Goal: Task Accomplishment & Management: Use online tool/utility

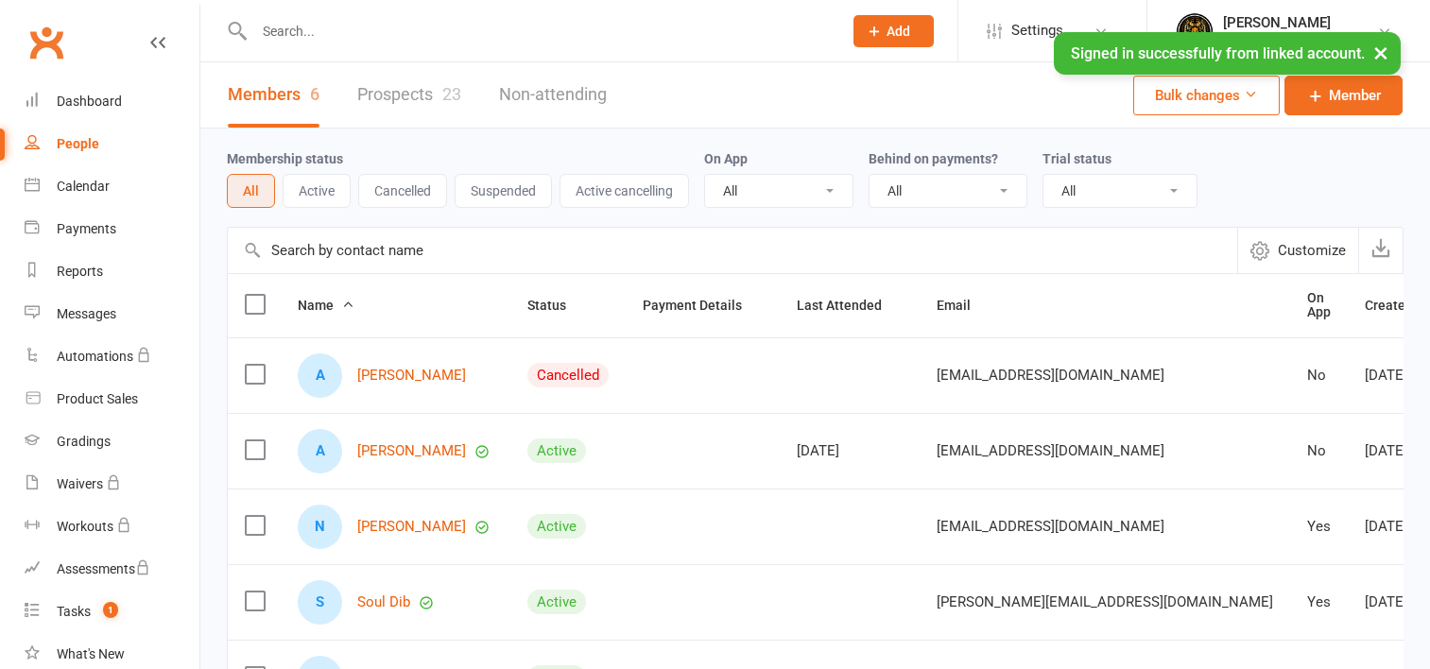
select select "100"
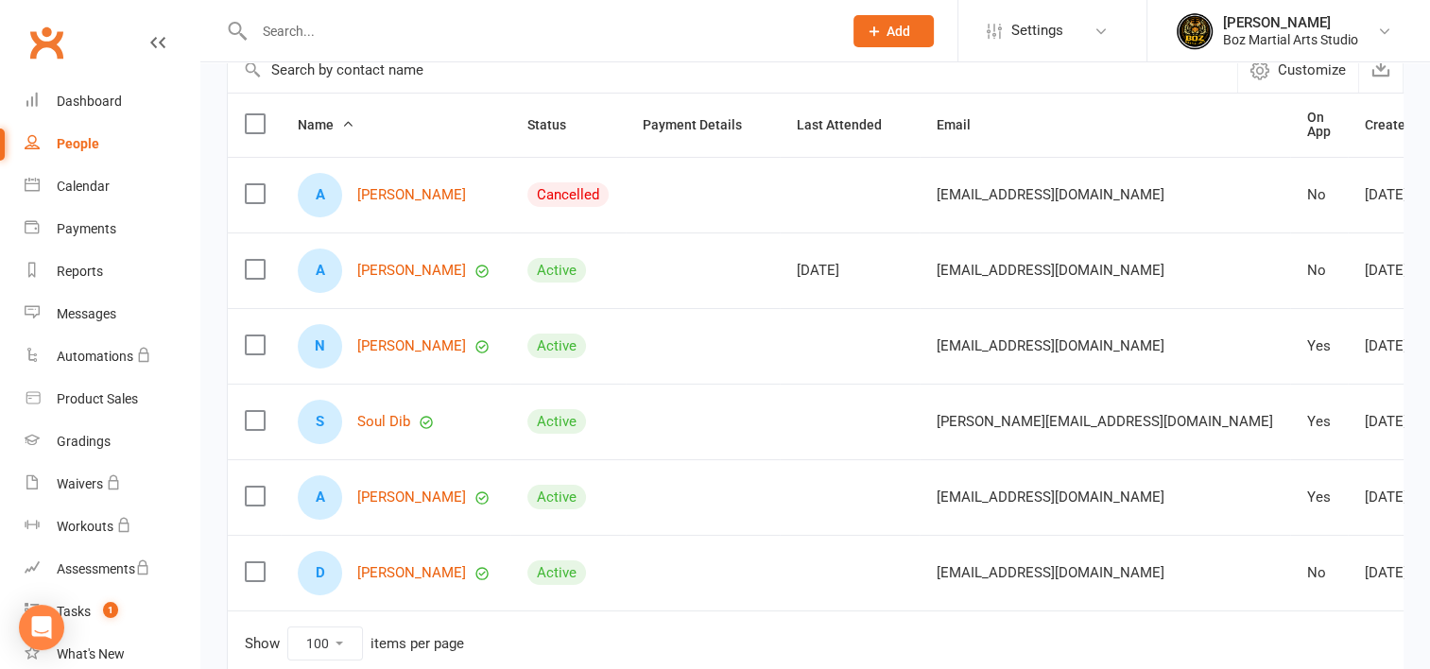
scroll to position [185, 0]
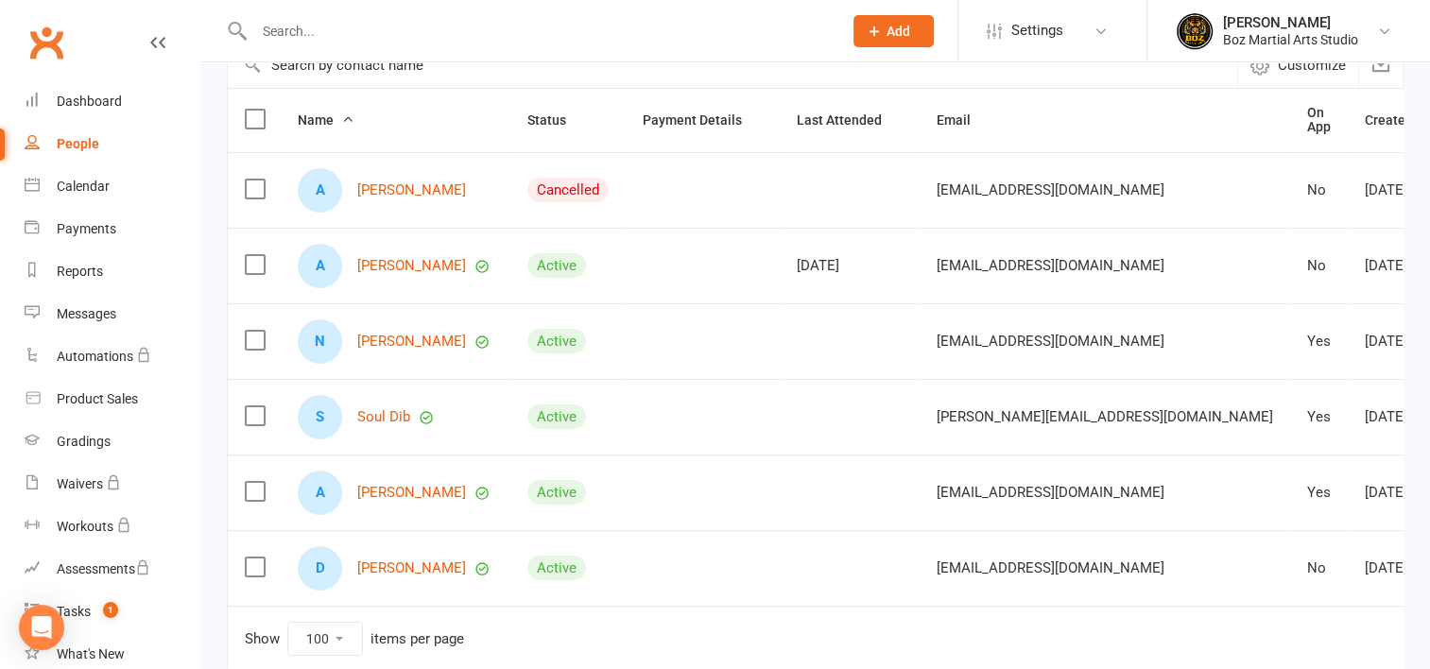
click at [739, 488] on td at bounding box center [703, 493] width 154 height 76
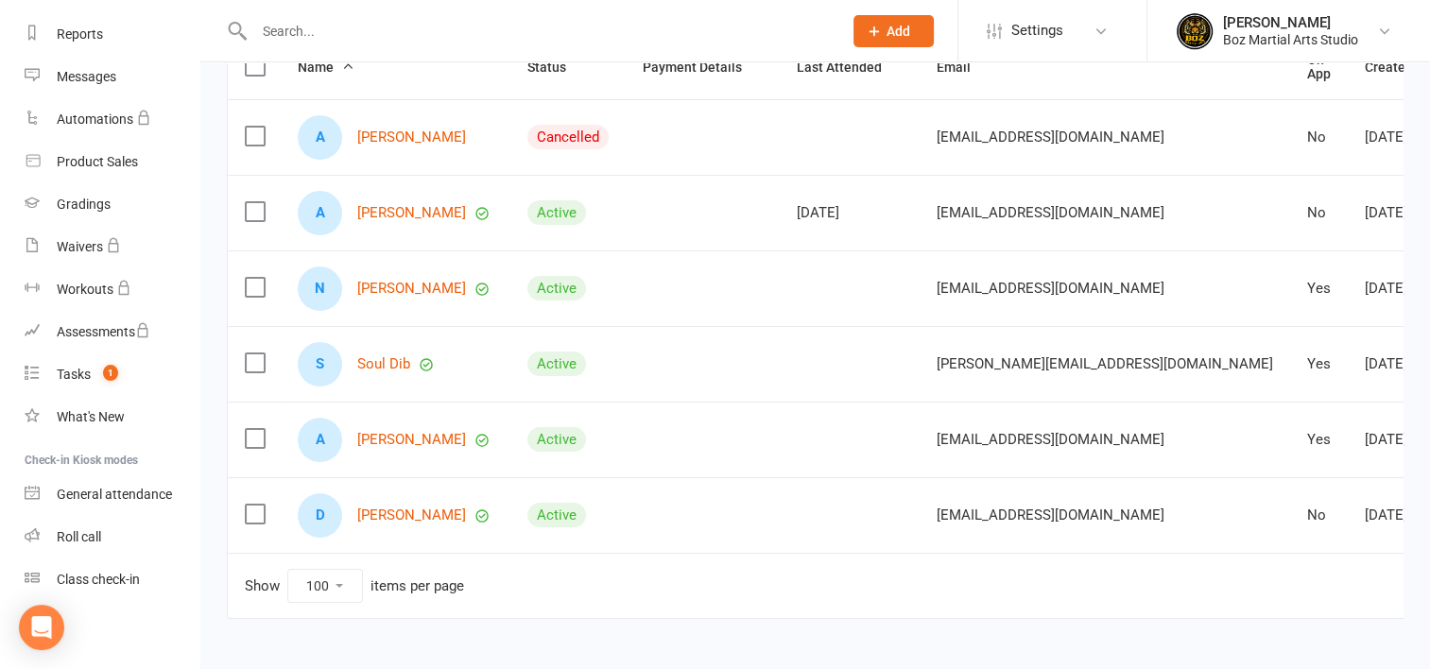
scroll to position [300, 0]
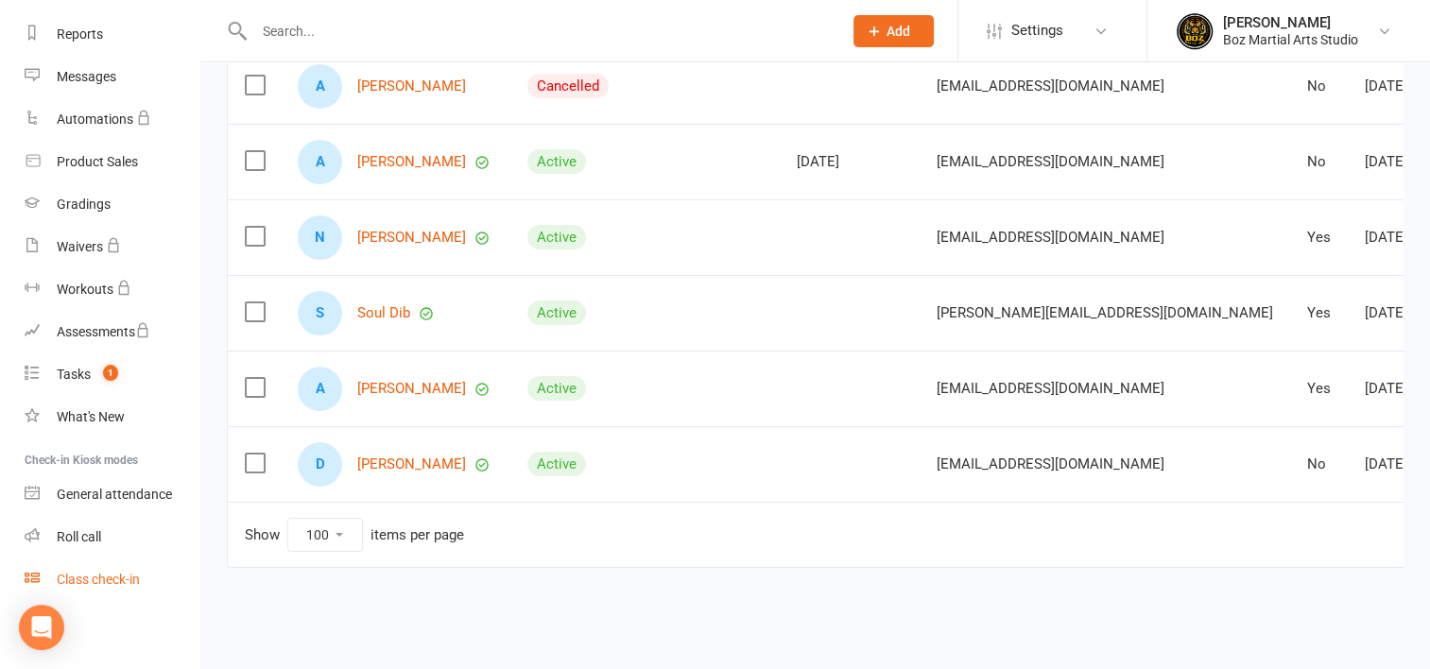
click at [96, 576] on div "Class check-in" at bounding box center [98, 579] width 83 height 15
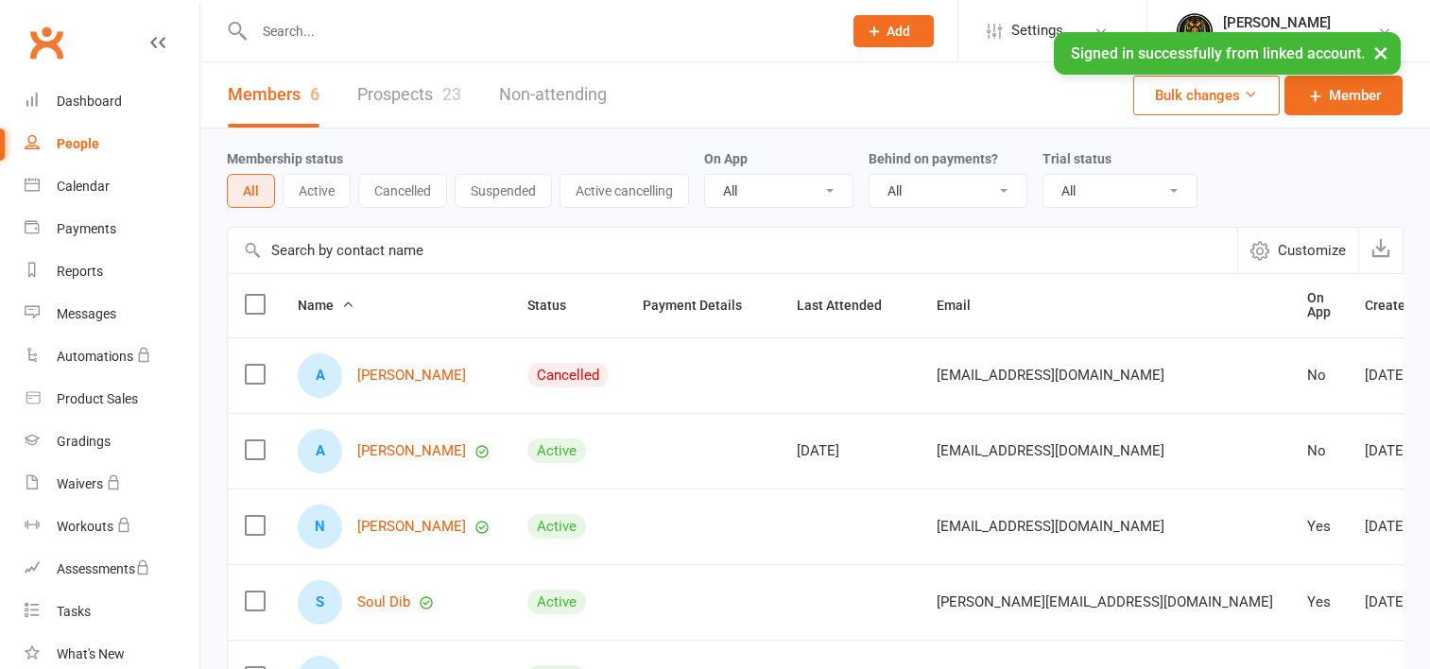
select select "100"
